Goal: Transaction & Acquisition: Obtain resource

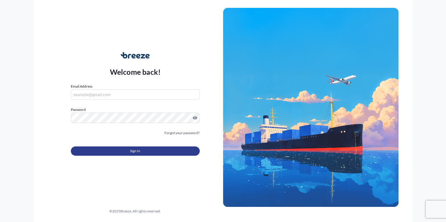
type input "[EMAIL_ADDRESS][DOMAIN_NAME]"
click at [143, 152] on button "Sign In" at bounding box center [135, 151] width 129 height 9
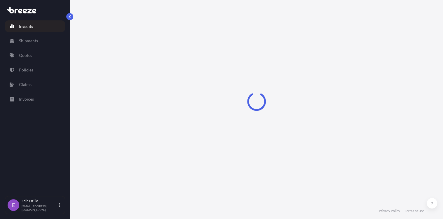
select select "2025"
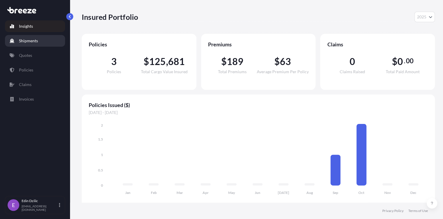
click at [19, 41] on p "Shipments" at bounding box center [28, 41] width 19 height 6
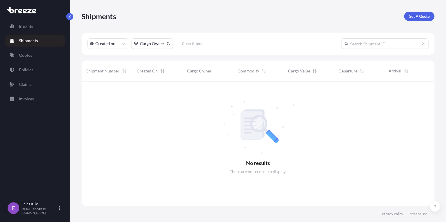
scroll to position [142, 349]
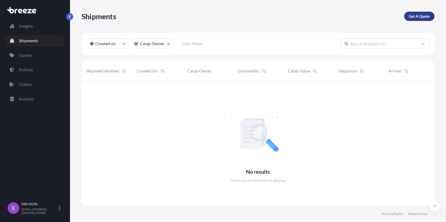
click at [426, 16] on p "Get A Quote" at bounding box center [419, 16] width 21 height 6
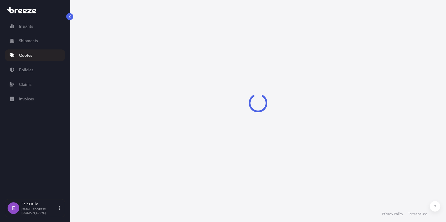
select select "Sea"
select select "1"
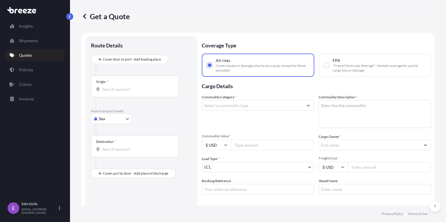
scroll to position [9, 0]
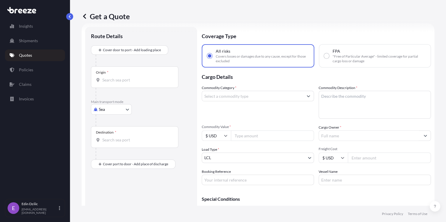
click at [124, 108] on body "Insights Shipments Quotes Policies Claims Invoices E [PERSON_NAME] [EMAIL_ADDRE…" at bounding box center [223, 111] width 446 height 222
click at [116, 145] on div "Road" at bounding box center [111, 145] width 36 height 10
select select "Road"
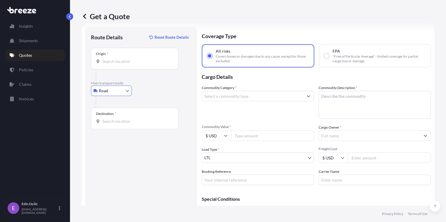
click at [118, 62] on input "Origin *" at bounding box center [136, 62] width 69 height 6
click at [114, 59] on input "Origin * Please select an origin" at bounding box center [136, 62] width 69 height 6
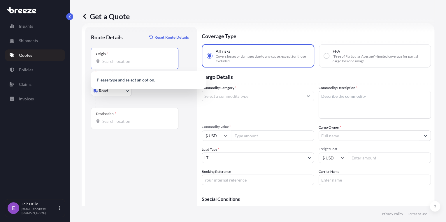
paste input "[STREET_ADDRESS]"
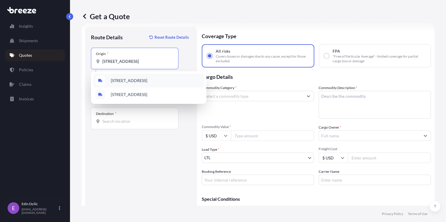
click at [125, 81] on span "[STREET_ADDRESS]" at bounding box center [129, 81] width 36 height 6
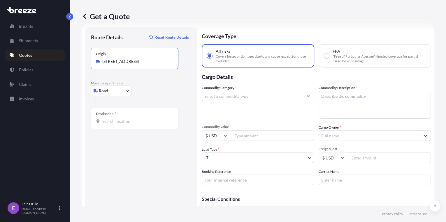
type input "[STREET_ADDRESS]"
click at [112, 119] on input "Destination *" at bounding box center [136, 122] width 69 height 6
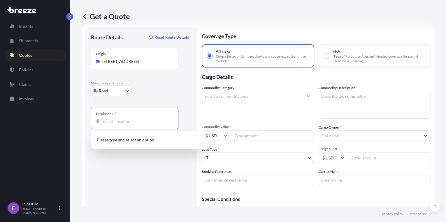
paste input "[STREET_ADDRESS][PERSON_NAME]"
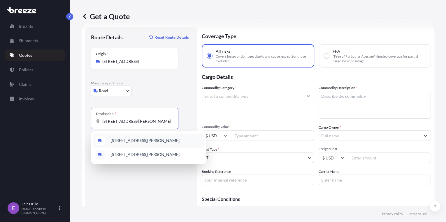
click at [122, 140] on span "[STREET_ADDRESS][PERSON_NAME]" at bounding box center [145, 141] width 69 height 6
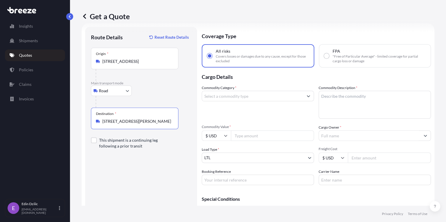
type input "[STREET_ADDRESS][PERSON_NAME]"
click at [307, 95] on icon "Show suggestions" at bounding box center [308, 95] width 3 height 3
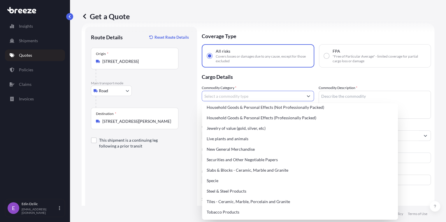
scroll to position [245, 0]
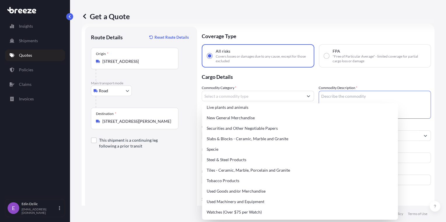
click at [331, 94] on textarea "Commodity Description *" at bounding box center [375, 105] width 112 height 28
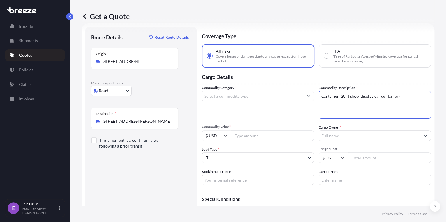
click at [366, 103] on textarea "Cartainer (20'ft show display car container)" at bounding box center [375, 105] width 112 height 28
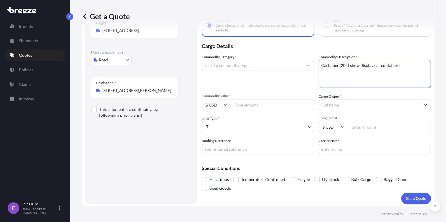
scroll to position [42, 0]
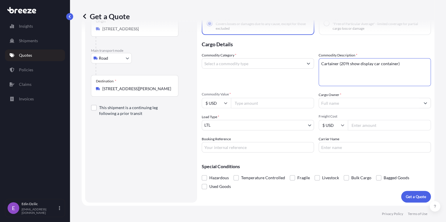
type textarea "Cartainer (20'ft show display car container)"
click at [241, 104] on input "Commodity Value *" at bounding box center [272, 103] width 83 height 10
type input "75000"
click at [183, 132] on div "Route Details Reset Route Details Place of loading Road Road Rail Origin * [STR…" at bounding box center [141, 98] width 100 height 197
click at [239, 126] on body "Insights Shipments Quotes Policies Claims Invoices E [PERSON_NAME] [EMAIL_ADDRE…" at bounding box center [223, 111] width 446 height 222
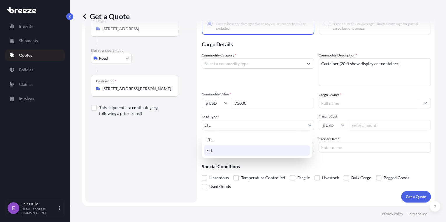
click at [227, 149] on div "FTL" at bounding box center [257, 150] width 106 height 10
select select "2"
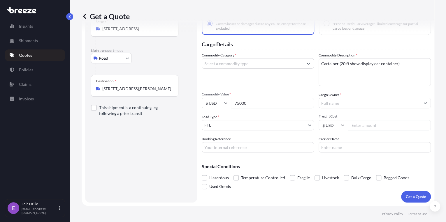
click at [353, 123] on input "Freight Cost" at bounding box center [389, 125] width 83 height 10
click at [355, 125] on input "29" at bounding box center [389, 125] width 83 height 10
type input "2995"
click at [329, 101] on input "Cargo Owner *" at bounding box center [369, 103] width 101 height 10
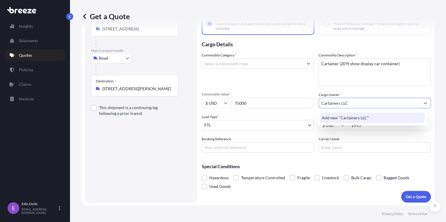
click at [337, 118] on span "Add new "Cartainers LLC"" at bounding box center [345, 118] width 47 height 6
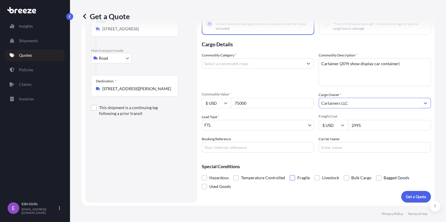
type input "Cartainers LLC"
click at [291, 178] on span at bounding box center [292, 178] width 5 height 5
click at [290, 174] on input "Fragile" at bounding box center [290, 174] width 0 height 0
click at [345, 177] on span at bounding box center [346, 178] width 5 height 5
click at [344, 174] on input "Bulk Cargo" at bounding box center [344, 174] width 0 height 0
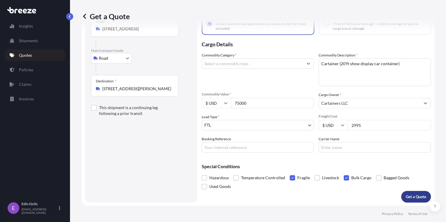
click at [406, 194] on p "Get a Quote" at bounding box center [416, 197] width 20 height 6
click at [260, 77] on div "Commodity Category * Please select a commodity category" at bounding box center [258, 69] width 112 height 34
click at [272, 67] on input "Commodity Category *" at bounding box center [252, 63] width 101 height 10
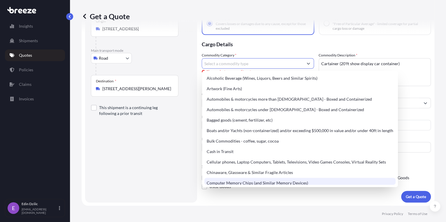
click at [259, 201] on div "Coverage Type All risks Covers losses or damages due to any cause, except for t…" at bounding box center [316, 98] width 229 height 209
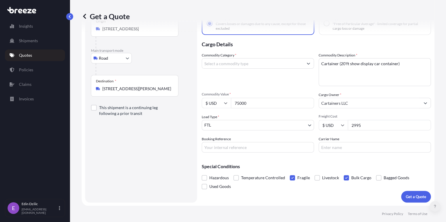
click at [435, 206] on icon at bounding box center [435, 206] width 2 height 3
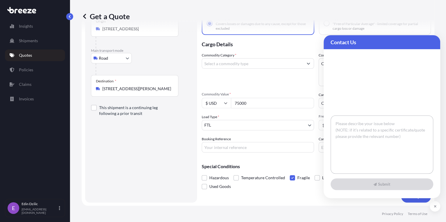
click at [346, 124] on textarea at bounding box center [382, 145] width 103 height 58
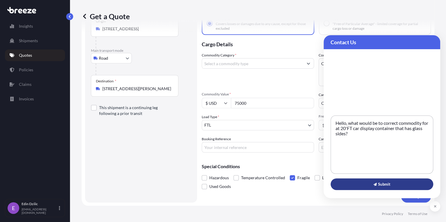
type textarea "Hello, what would be to correct commodity for at 20'FT car display container th…"
click at [380, 182] on span "Submit" at bounding box center [382, 185] width 17 height 6
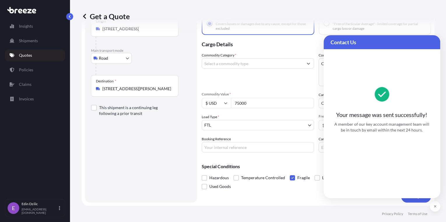
click at [298, 214] on footer "Privacy Policy Terms of Use" at bounding box center [258, 214] width 376 height 16
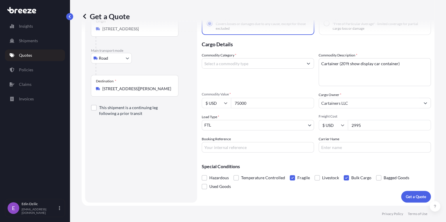
drag, startPoint x: 239, startPoint y: 64, endPoint x: 244, endPoint y: 62, distance: 5.4
click at [239, 64] on input "Commodity Category *" at bounding box center [252, 63] width 101 height 10
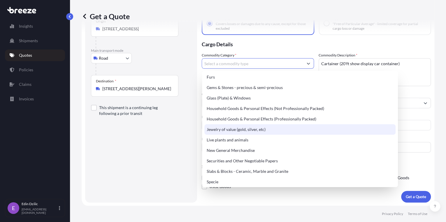
scroll to position [187, 0]
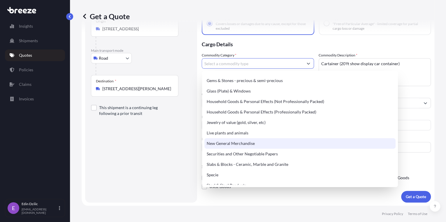
click at [255, 143] on div "New General Merchandise" at bounding box center [299, 144] width 191 height 10
type input "New General Merchandise"
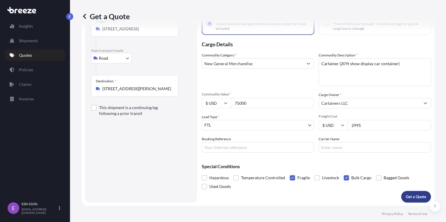
click at [412, 197] on p "Get a Quote" at bounding box center [416, 197] width 20 height 6
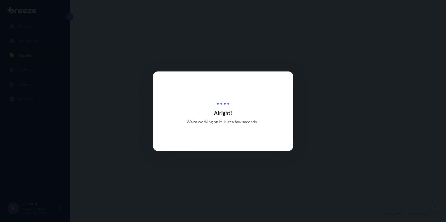
select select "Road"
select select "2"
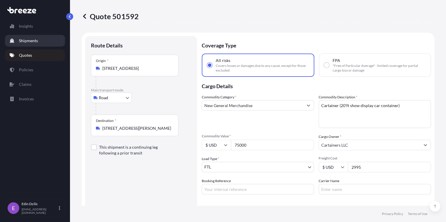
click at [27, 41] on p "Shipments" at bounding box center [28, 41] width 19 height 6
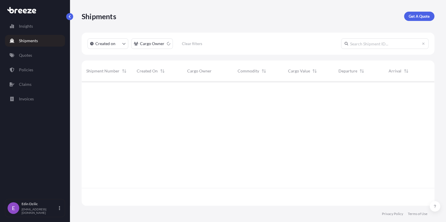
scroll to position [142, 349]
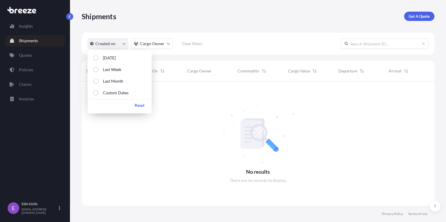
click at [122, 43] on button "Created on" at bounding box center [107, 43] width 41 height 10
click at [114, 56] on button "[DATE]" at bounding box center [119, 58] width 59 height 10
click at [145, 31] on div "Shipments Get A Quote" at bounding box center [258, 16] width 353 height 33
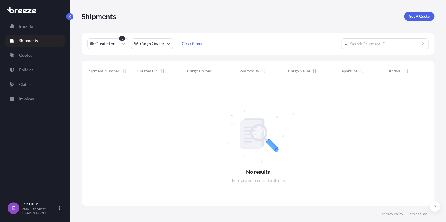
click at [121, 38] on div "1" at bounding box center [122, 38] width 6 height 5
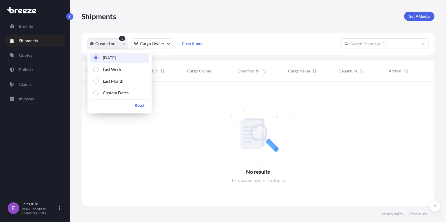
click at [115, 45] on button "Created on" at bounding box center [107, 43] width 41 height 10
click at [154, 45] on html "Insights Shipments Quotes Policies Claims Invoices E [PERSON_NAME] [EMAIL_ADDRE…" at bounding box center [223, 111] width 446 height 222
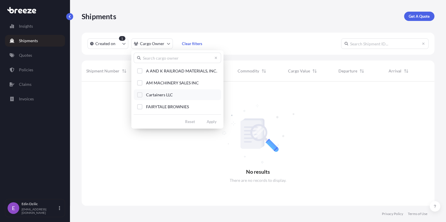
click at [160, 94] on span "Cartainers LLC" at bounding box center [159, 95] width 27 height 6
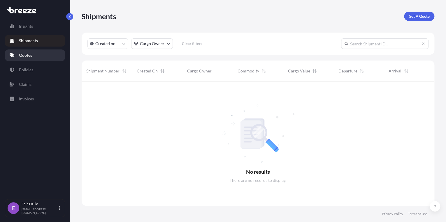
click at [31, 57] on p "Quotes" at bounding box center [25, 55] width 13 height 6
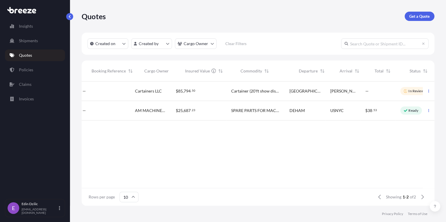
scroll to position [0, 140]
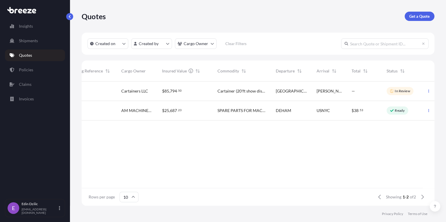
click at [399, 89] on p "In Review" at bounding box center [402, 91] width 15 height 5
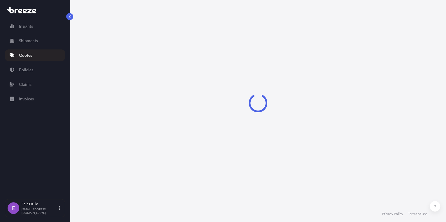
select select "Road"
select select "2"
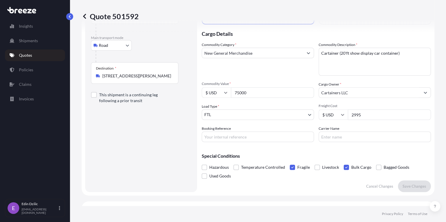
scroll to position [93, 0]
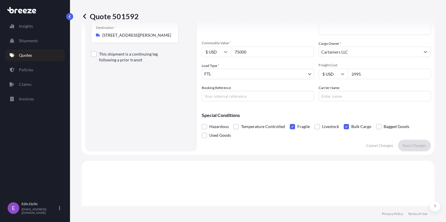
click at [371, 76] on input "2995" at bounding box center [389, 74] width 83 height 10
drag, startPoint x: 370, startPoint y: 75, endPoint x: 349, endPoint y: 75, distance: 21.0
click at [349, 75] on input "2995" at bounding box center [389, 74] width 83 height 10
click at [403, 145] on p "Save Changes" at bounding box center [415, 146] width 24 height 6
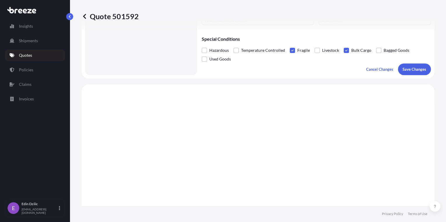
scroll to position [225, 0]
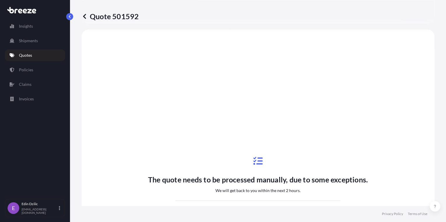
select select "Road"
select select "2"
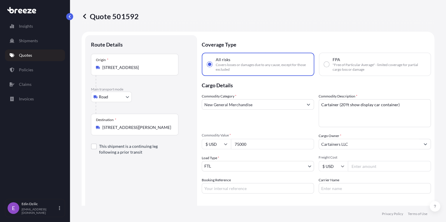
scroll to position [0, 0]
click at [26, 56] on p "Quotes" at bounding box center [25, 55] width 13 height 6
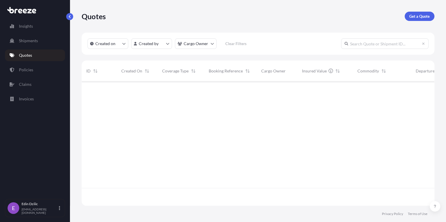
scroll to position [124, 349]
